Goal: Task Accomplishment & Management: Use online tool/utility

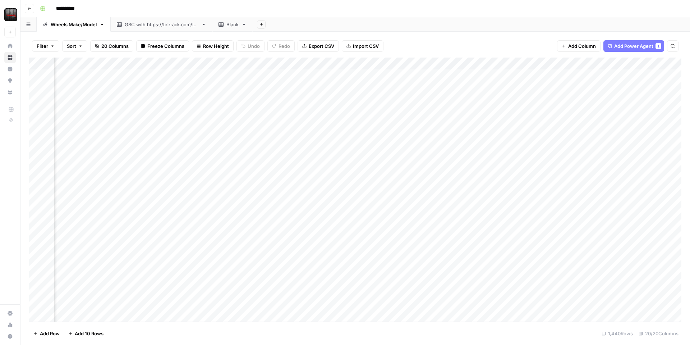
scroll to position [0, 508]
click at [552, 64] on div "Add Column" at bounding box center [355, 190] width 653 height 264
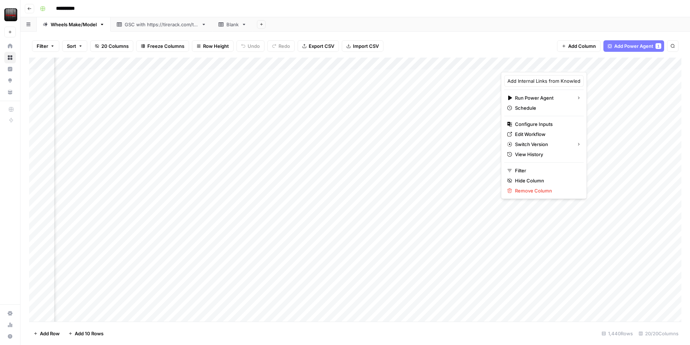
click at [525, 65] on div at bounding box center [533, 65] width 65 height 14
click at [518, 45] on div "Filter Sort 20 Columns Freeze Columns Row Height Undo Redo Export CSV Import CS…" at bounding box center [355, 46] width 653 height 23
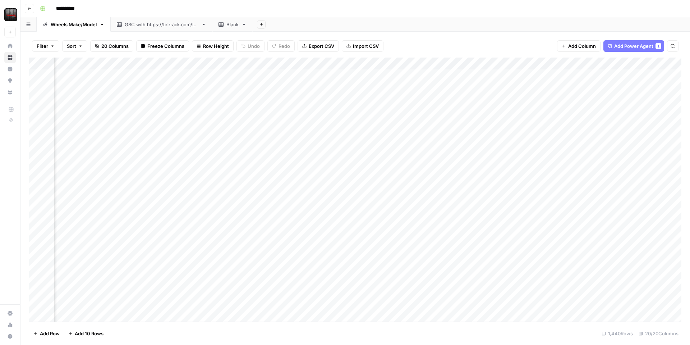
click at [517, 62] on div "Add Column" at bounding box center [355, 190] width 653 height 264
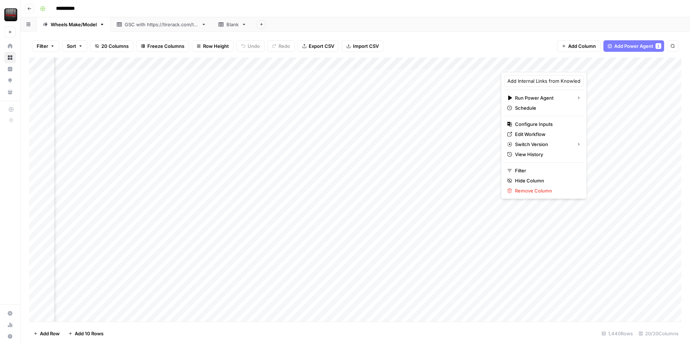
click at [517, 62] on div at bounding box center [533, 65] width 65 height 14
click at [535, 134] on span "Edit Workflow" at bounding box center [546, 134] width 63 height 7
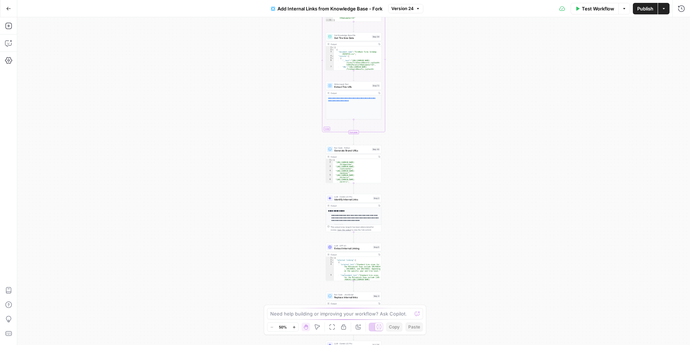
click at [622, 10] on icon "button" at bounding box center [624, 8] width 4 height 4
